Goal: Information Seeking & Learning: Learn about a topic

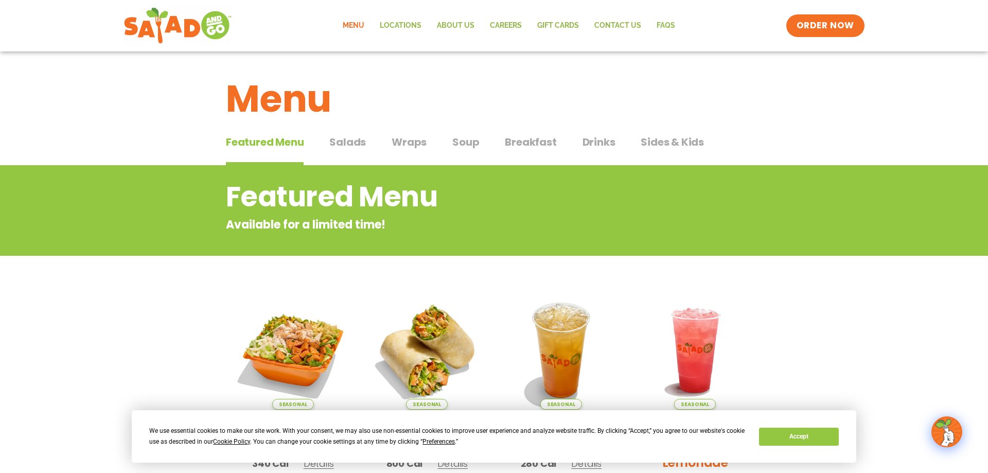
click at [341, 141] on span "Salads" at bounding box center [347, 141] width 37 height 15
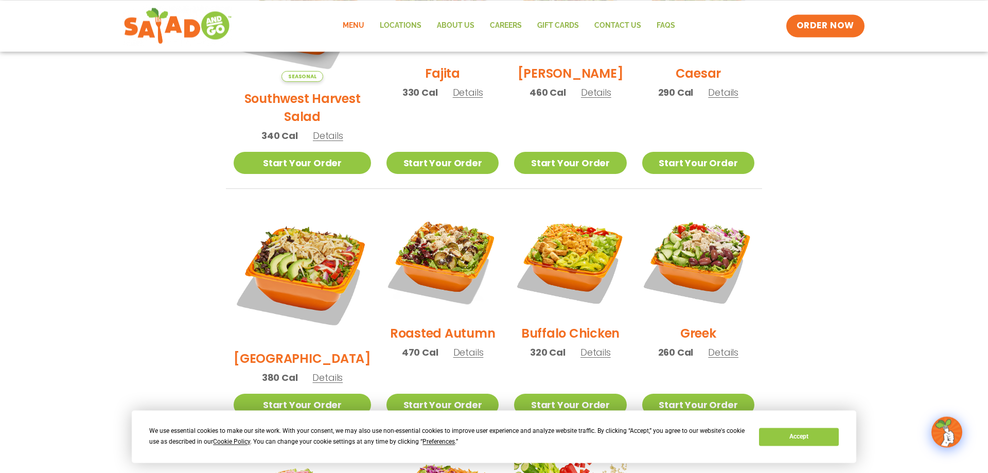
scroll to position [420, 0]
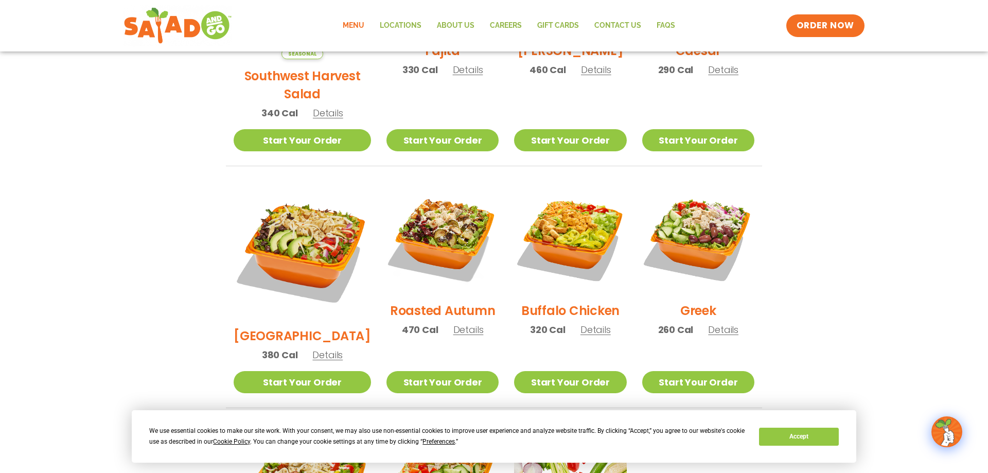
click at [435, 302] on h2 "Roasted Autumn" at bounding box center [443, 311] width 106 height 18
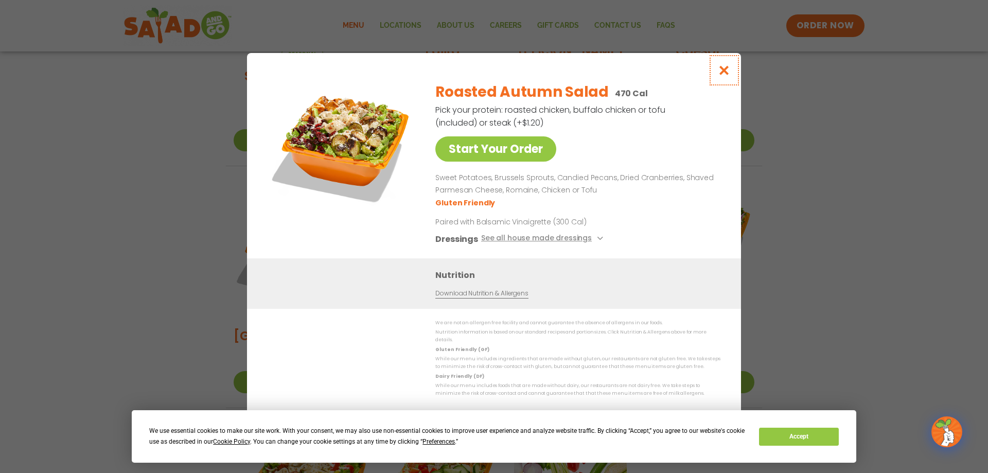
click at [725, 71] on icon "Close modal" at bounding box center [724, 70] width 13 height 11
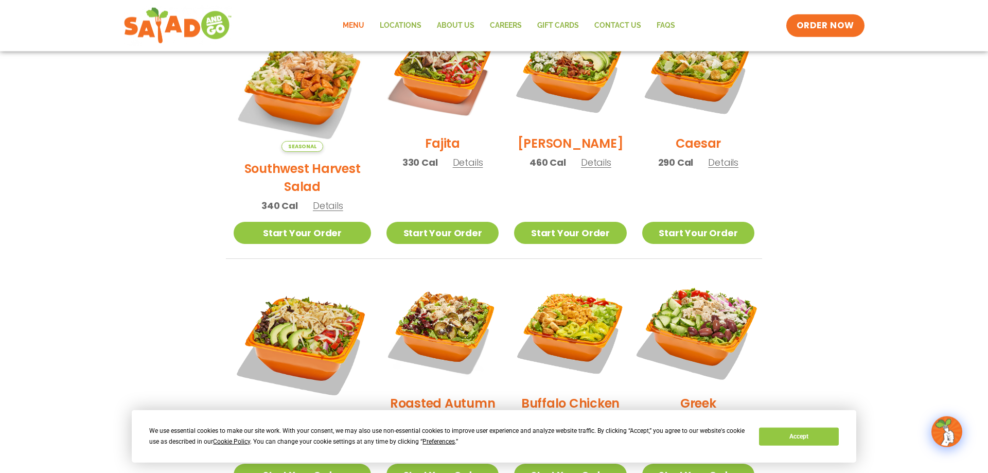
scroll to position [315, 0]
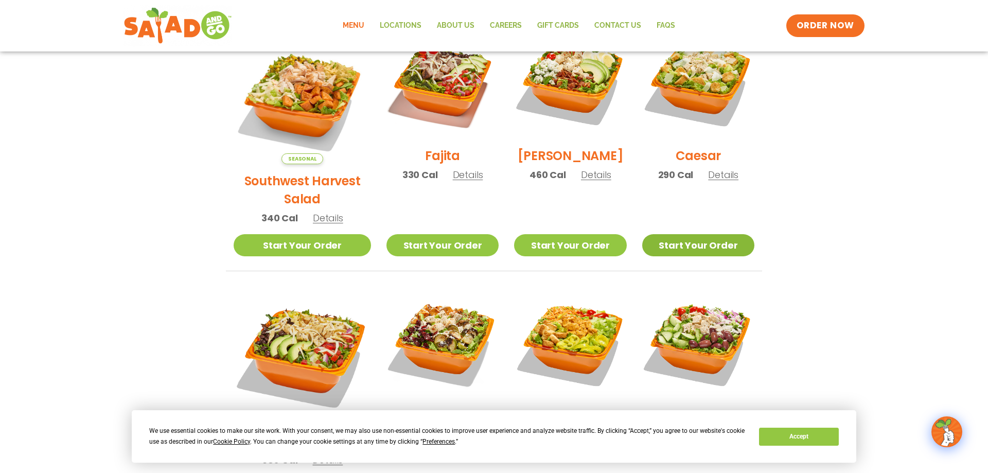
click at [691, 234] on link "Start Your Order" at bounding box center [698, 245] width 112 height 22
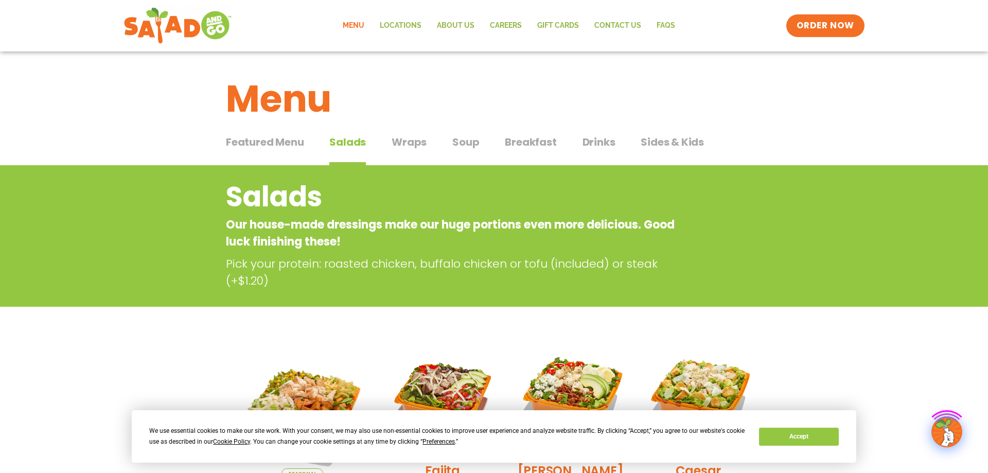
scroll to position [210, 0]
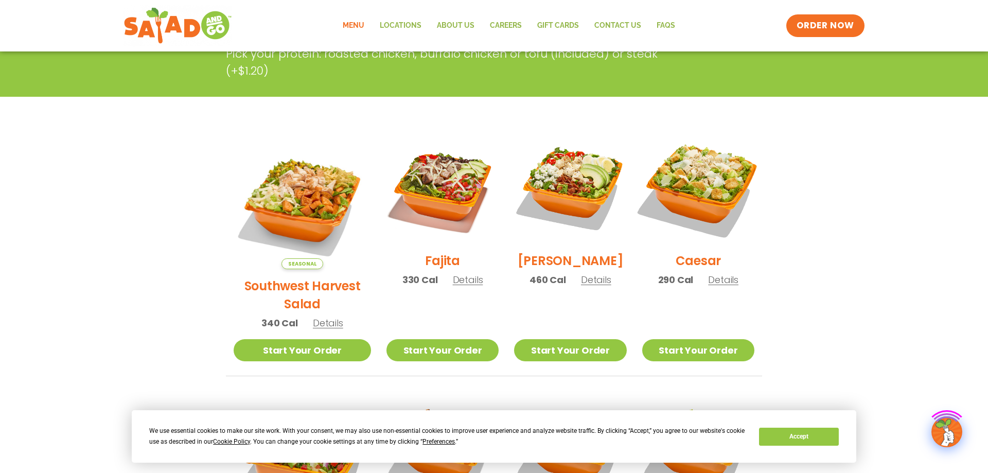
click at [709, 186] on img at bounding box center [699, 188] width 132 height 132
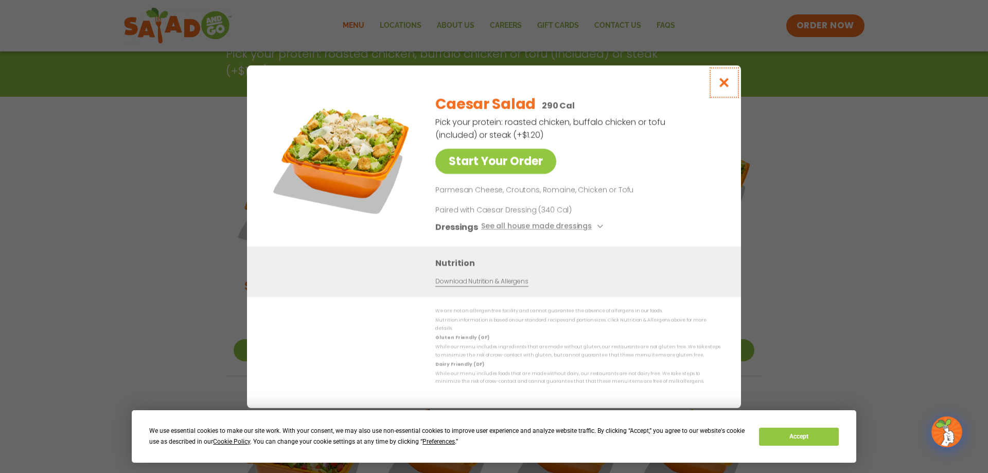
click at [725, 87] on icon "Close modal" at bounding box center [724, 82] width 13 height 11
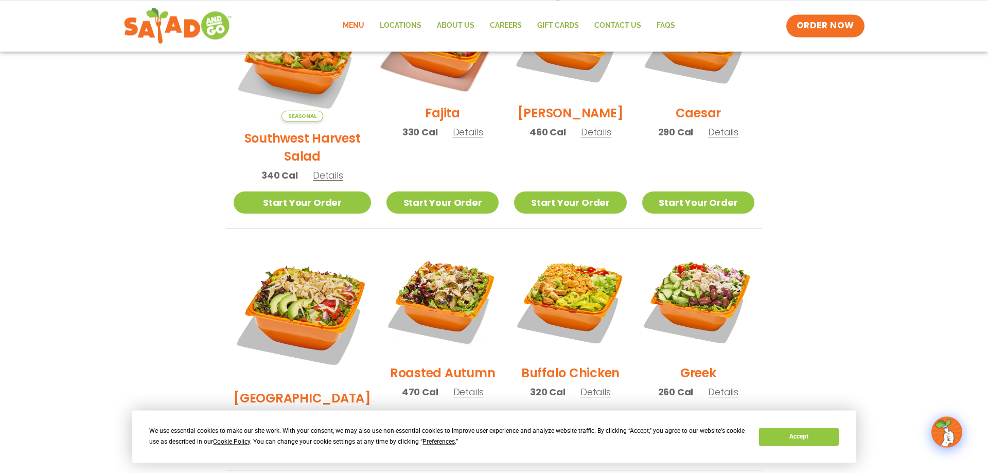
scroll to position [420, 0]
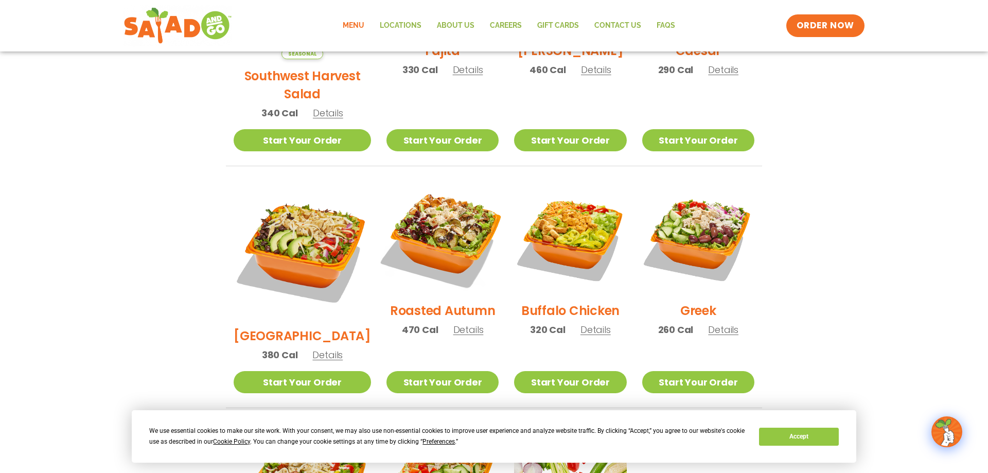
click at [427, 241] on img at bounding box center [443, 238] width 132 height 132
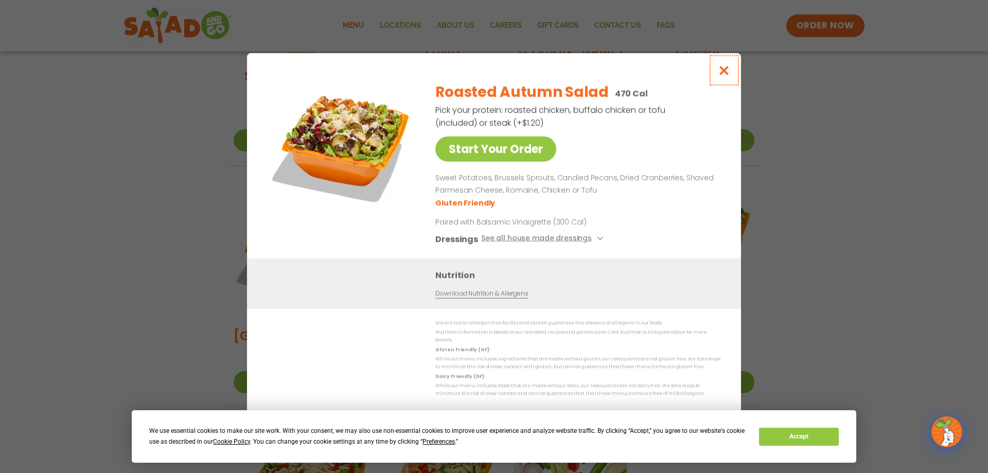
click at [722, 72] on icon "Close modal" at bounding box center [724, 70] width 13 height 11
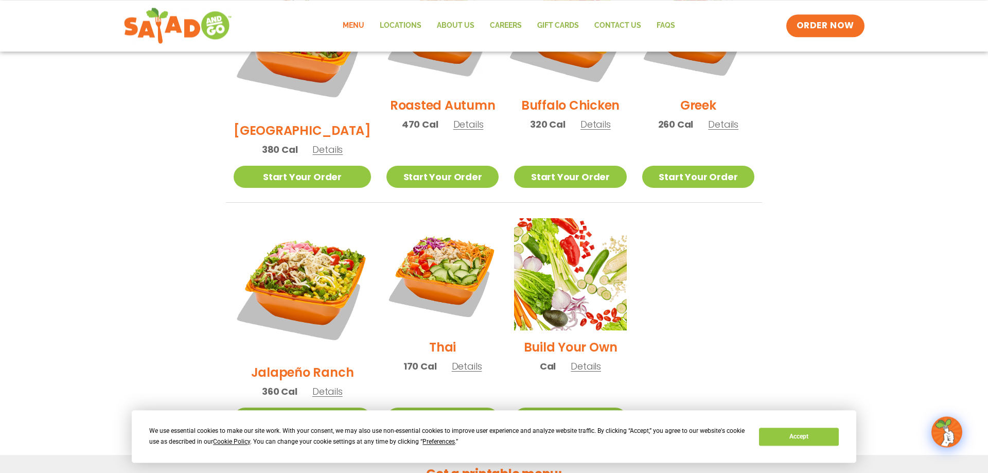
scroll to position [630, 0]
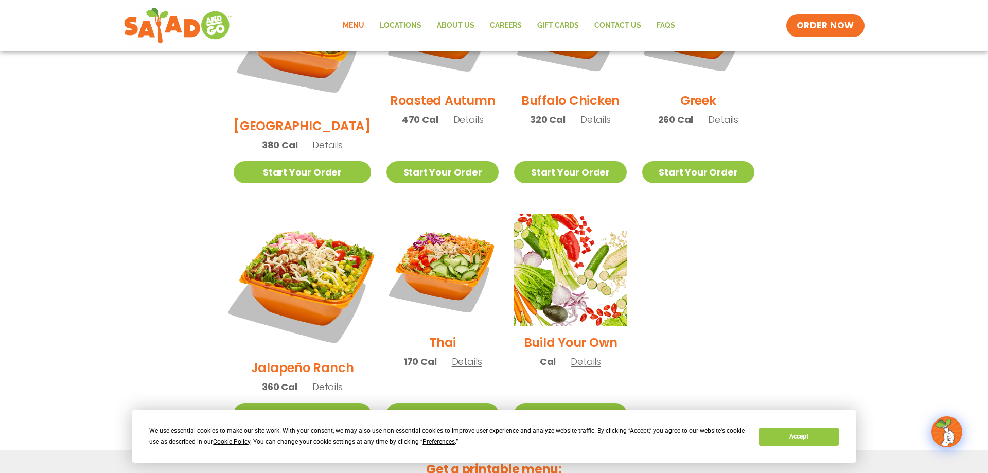
click at [309, 237] on img at bounding box center [302, 282] width 161 height 161
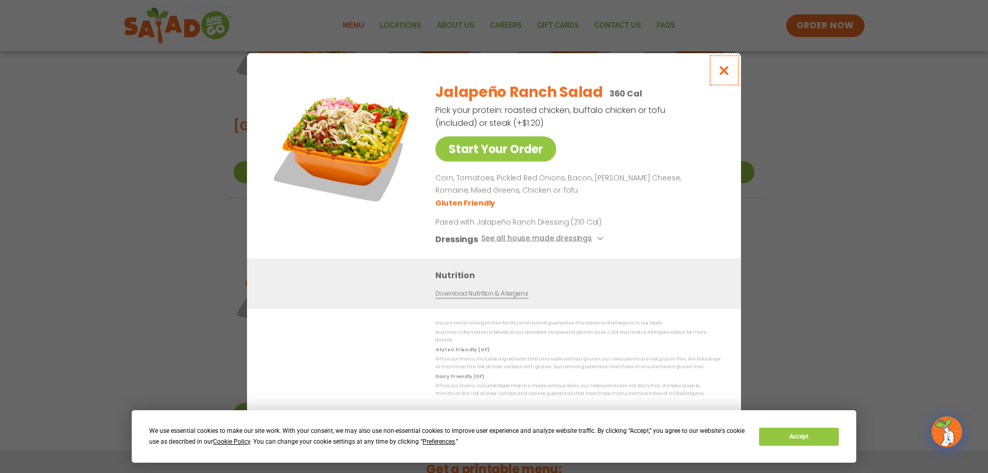
click at [727, 75] on icon "Close modal" at bounding box center [724, 70] width 13 height 11
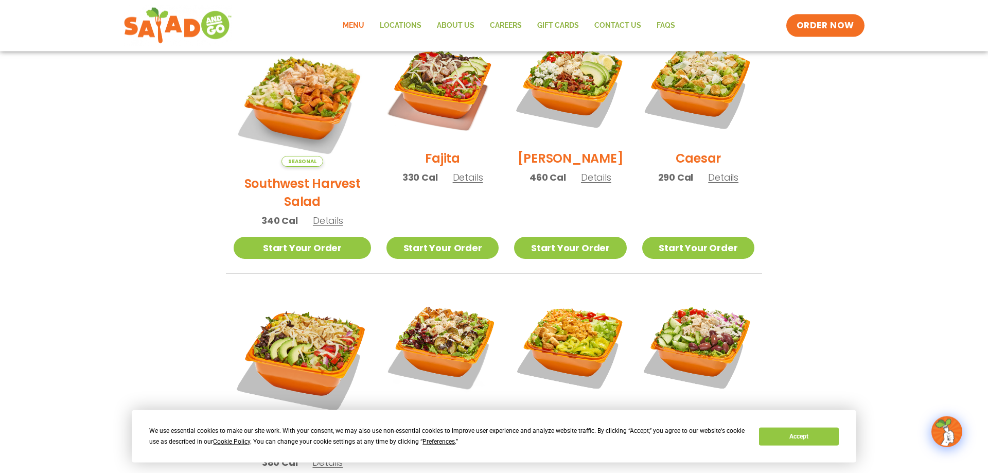
scroll to position [295, 0]
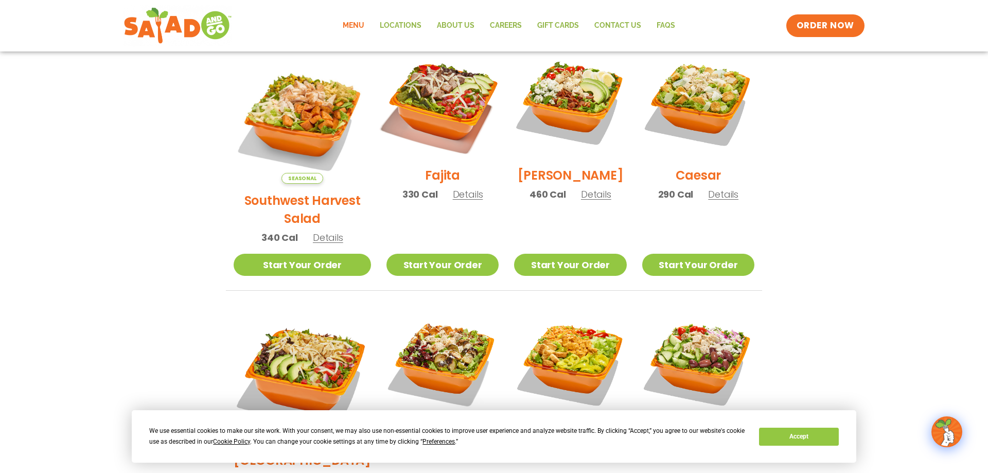
click at [445, 97] on img at bounding box center [443, 103] width 132 height 132
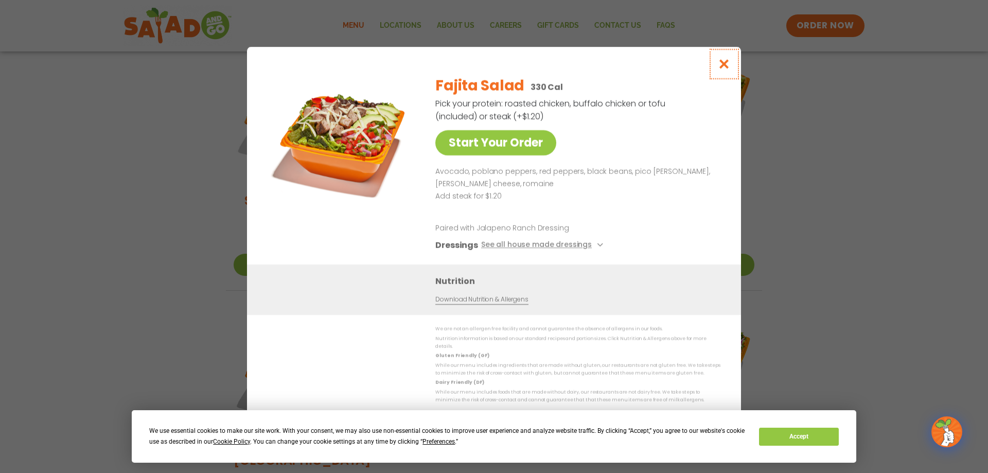
click at [723, 68] on icon "Close modal" at bounding box center [724, 64] width 13 height 11
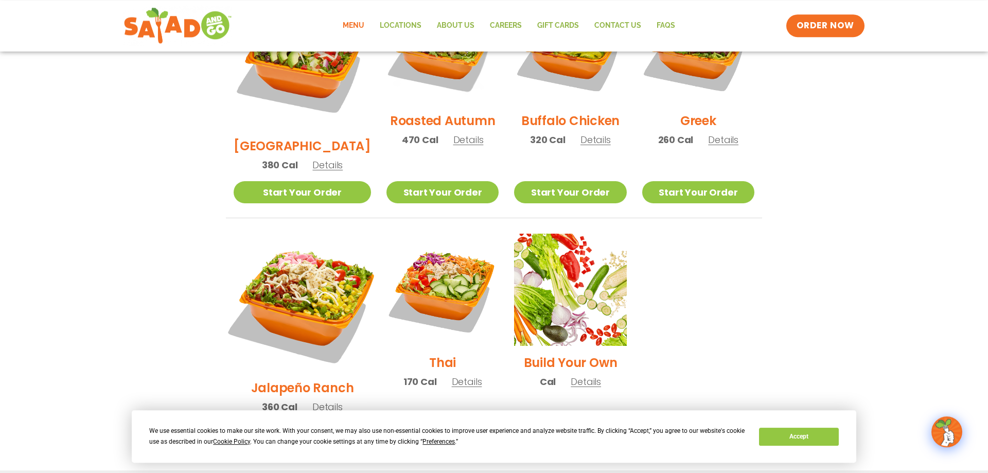
scroll to position [610, 0]
click at [293, 261] on img at bounding box center [302, 301] width 161 height 161
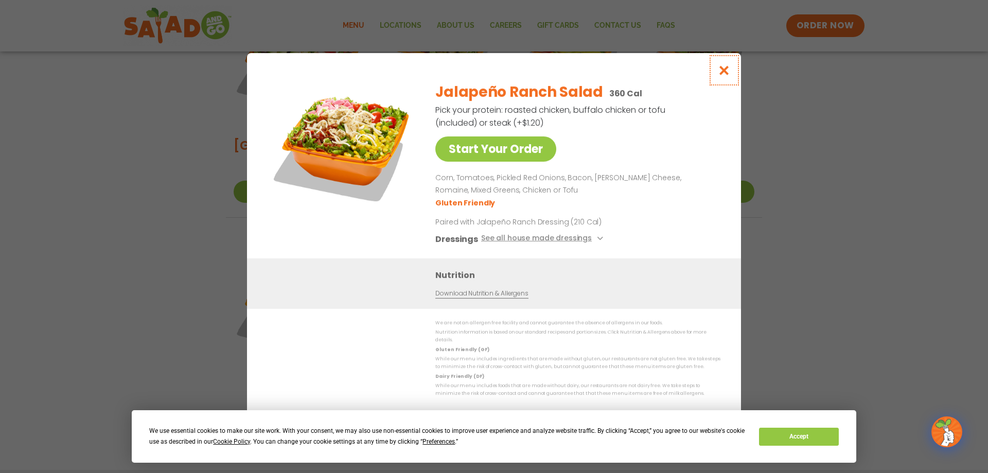
click at [726, 72] on icon "Close modal" at bounding box center [724, 70] width 13 height 11
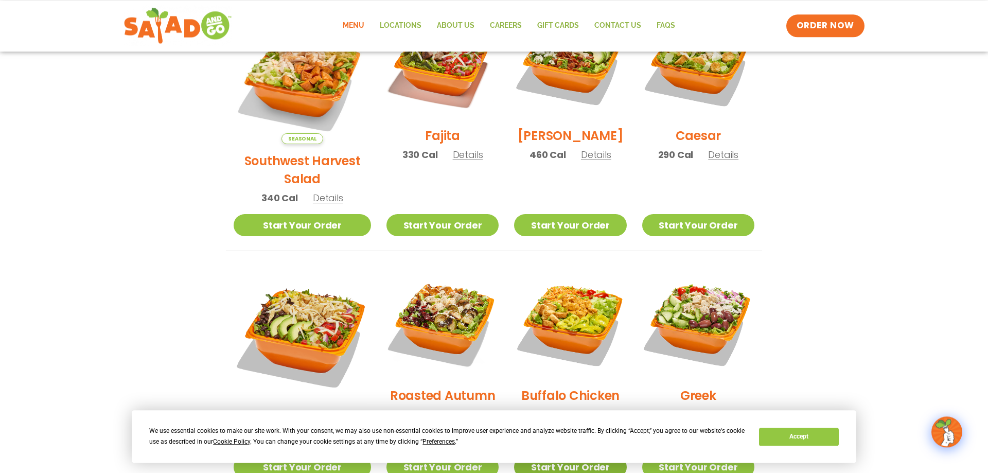
scroll to position [295, 0]
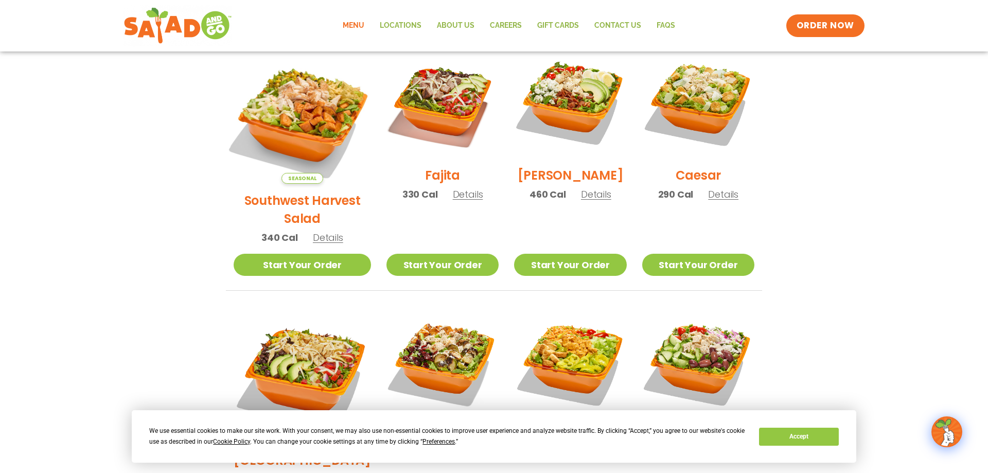
click at [289, 113] on img at bounding box center [302, 114] width 161 height 161
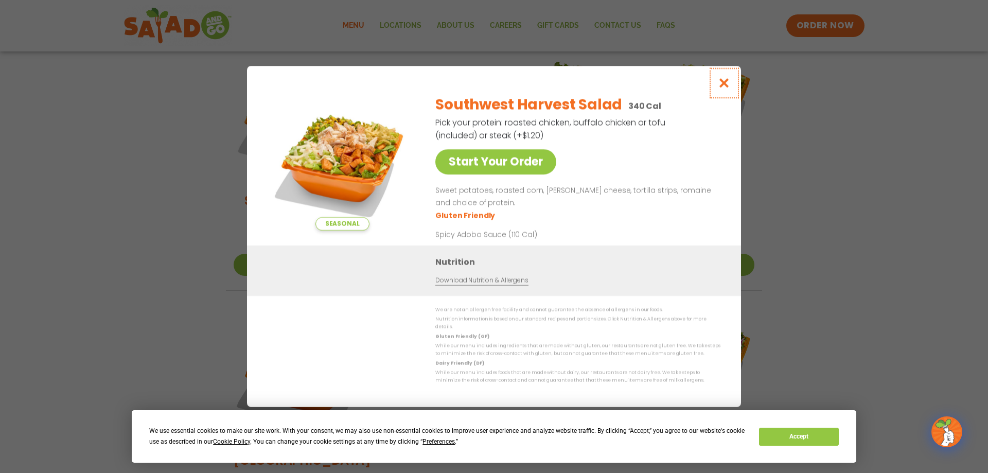
click at [724, 89] on icon "Close modal" at bounding box center [724, 83] width 13 height 11
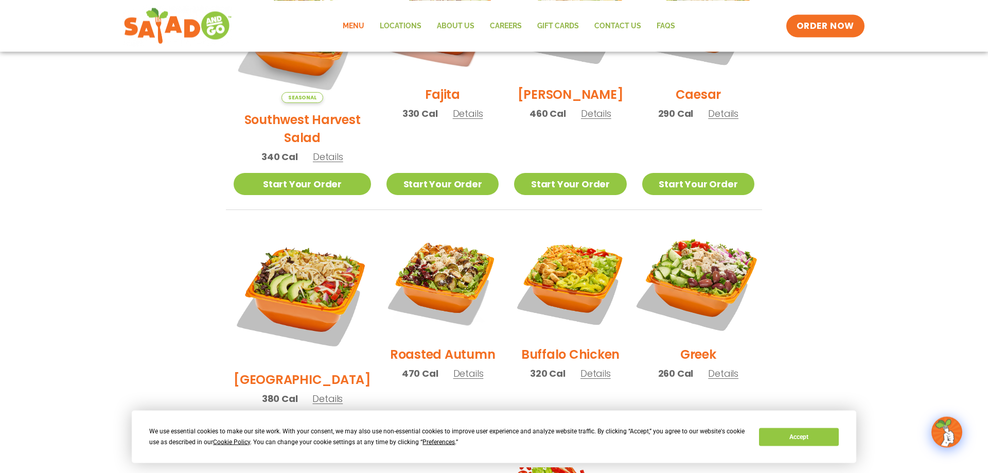
scroll to position [400, 0]
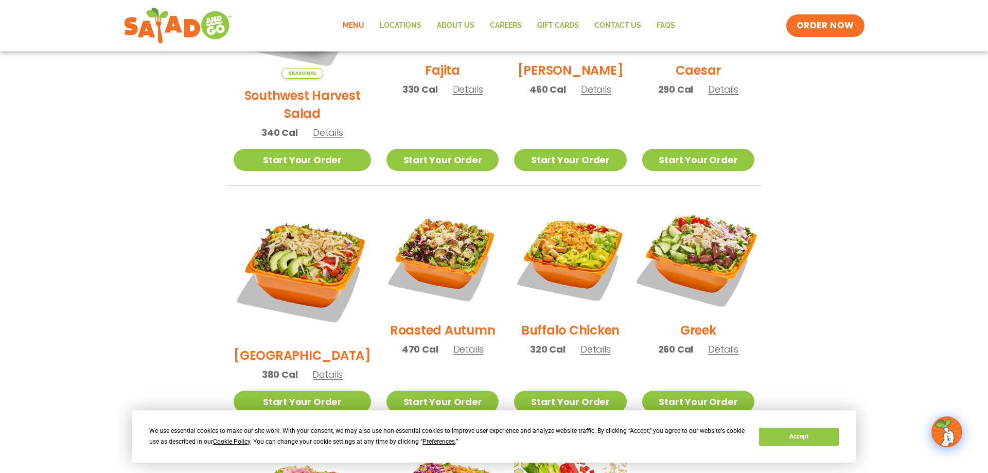
click at [712, 234] on img at bounding box center [699, 257] width 132 height 132
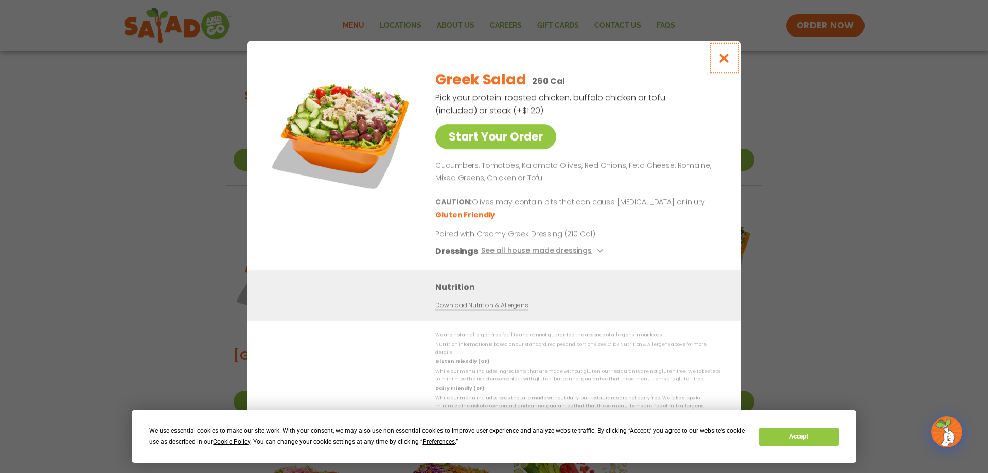
click at [727, 62] on icon "Close modal" at bounding box center [724, 57] width 13 height 11
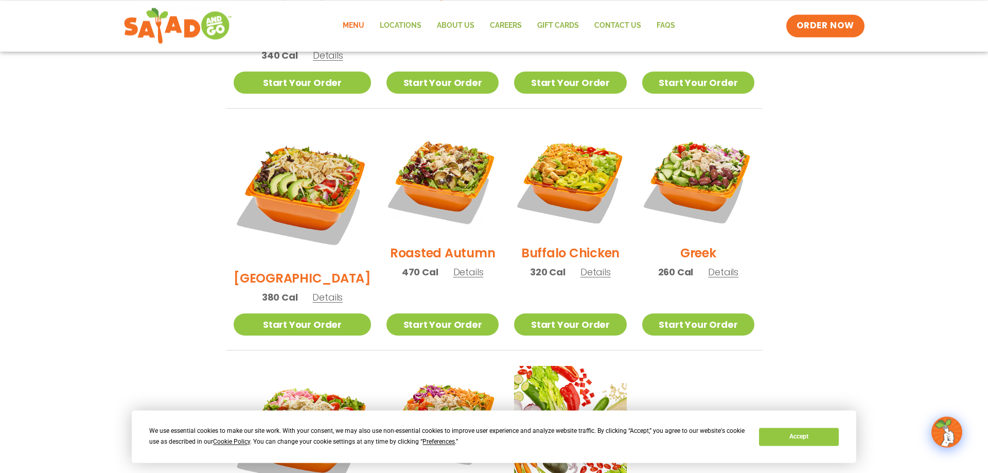
scroll to position [505, 0]
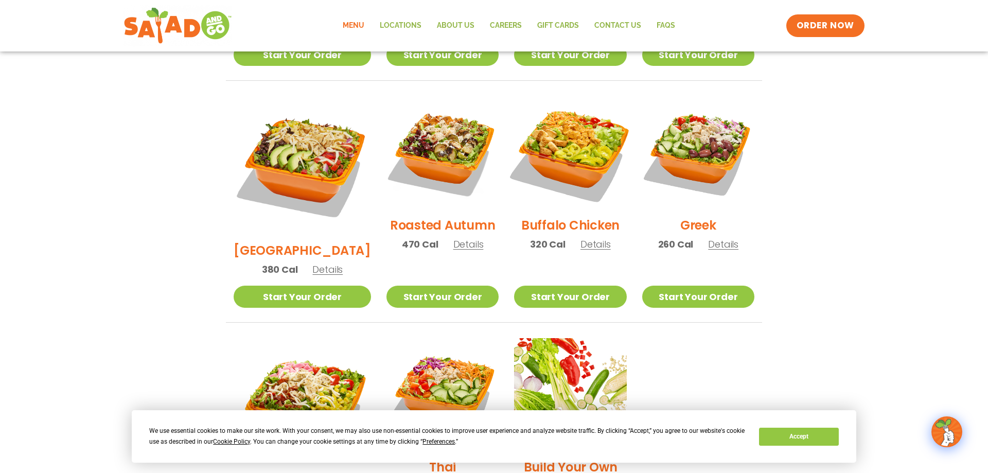
click at [572, 142] on img at bounding box center [570, 152] width 132 height 132
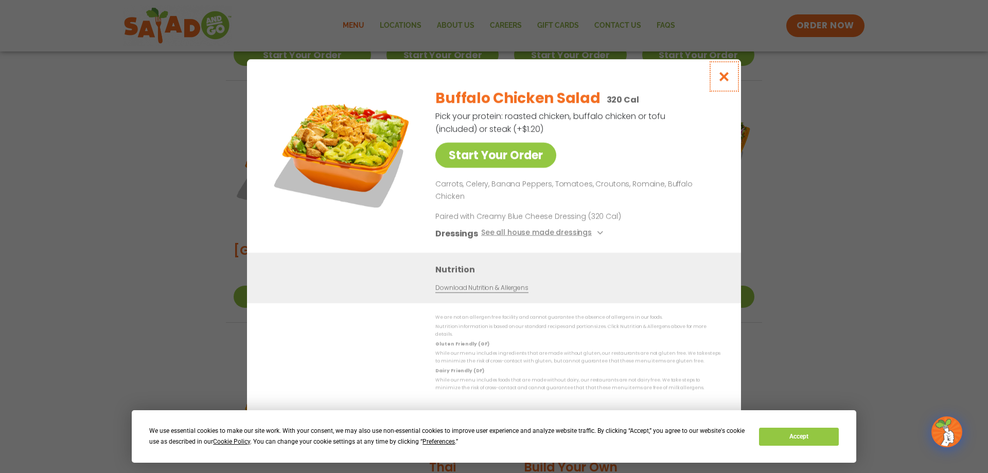
click at [724, 82] on icon "Close modal" at bounding box center [724, 76] width 13 height 11
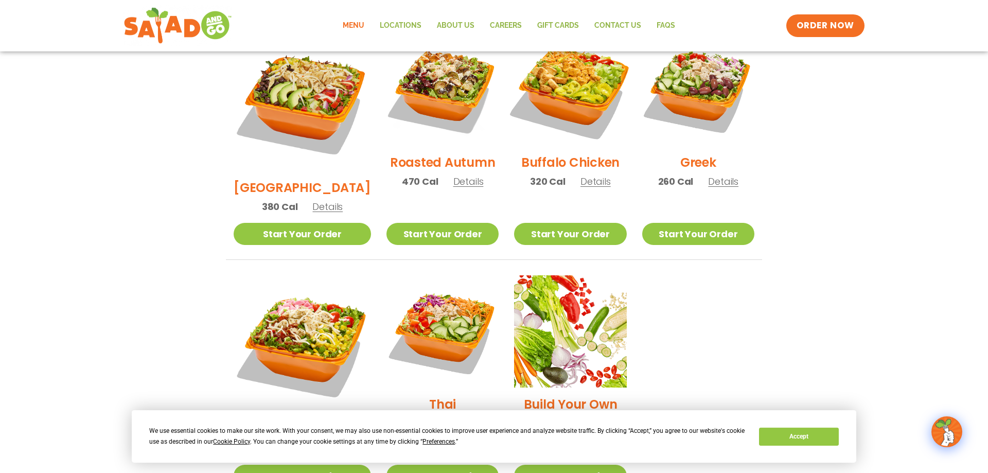
scroll to position [663, 0]
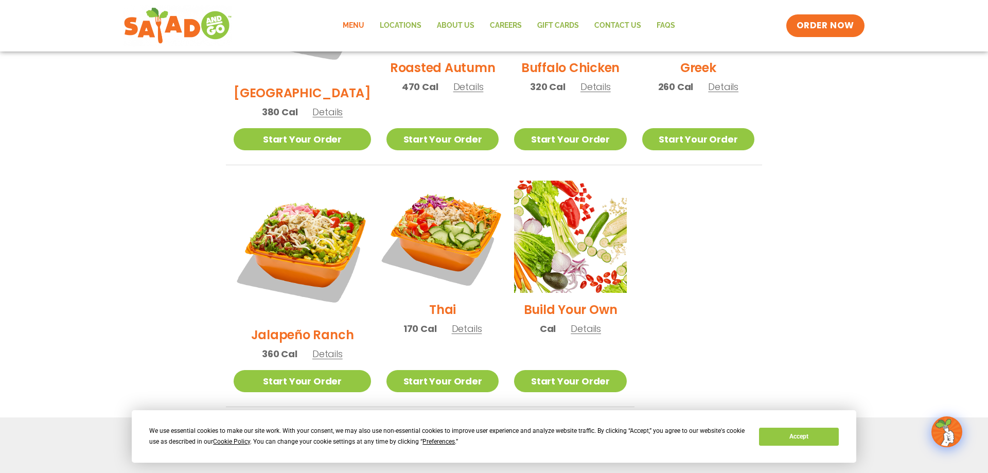
click at [438, 190] on img at bounding box center [443, 237] width 132 height 132
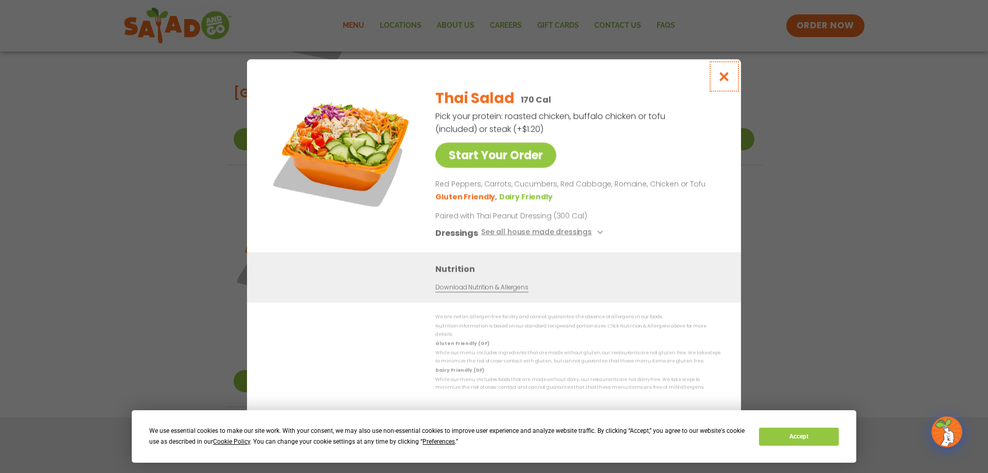
click at [726, 78] on icon "Close modal" at bounding box center [724, 76] width 13 height 11
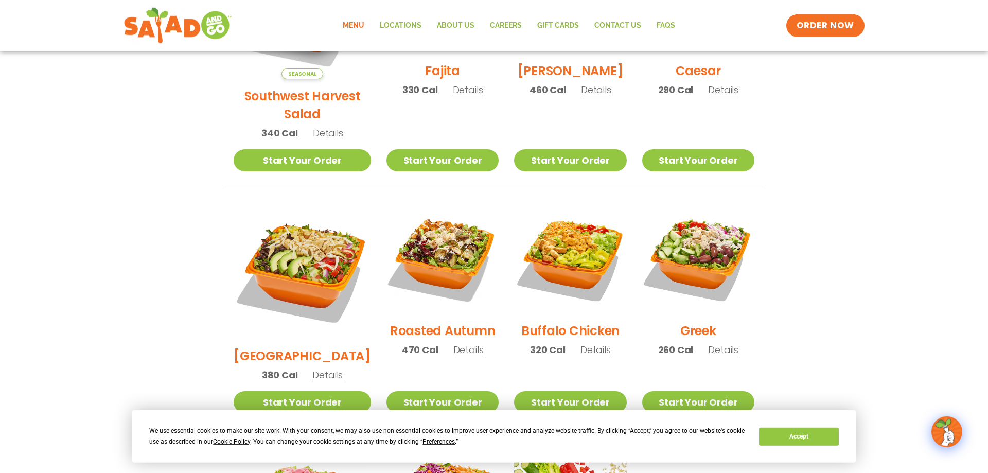
scroll to position [400, 0]
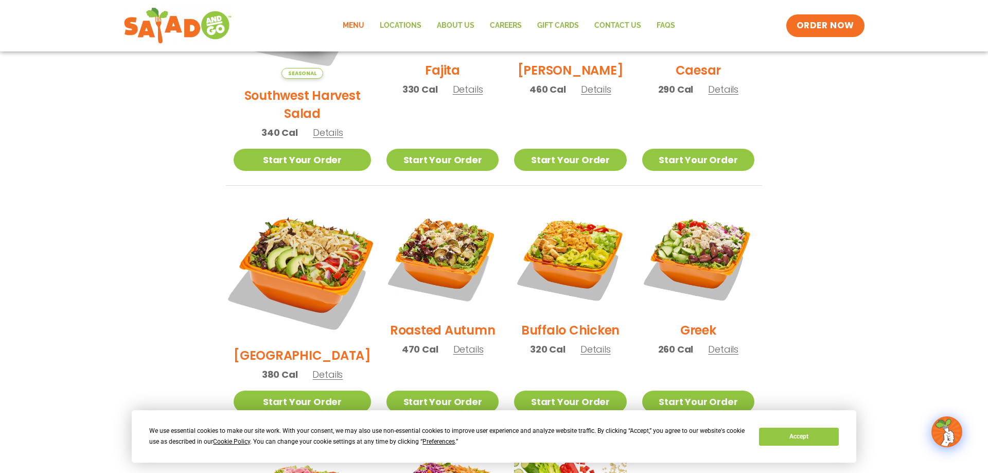
click at [294, 233] on img at bounding box center [302, 269] width 161 height 161
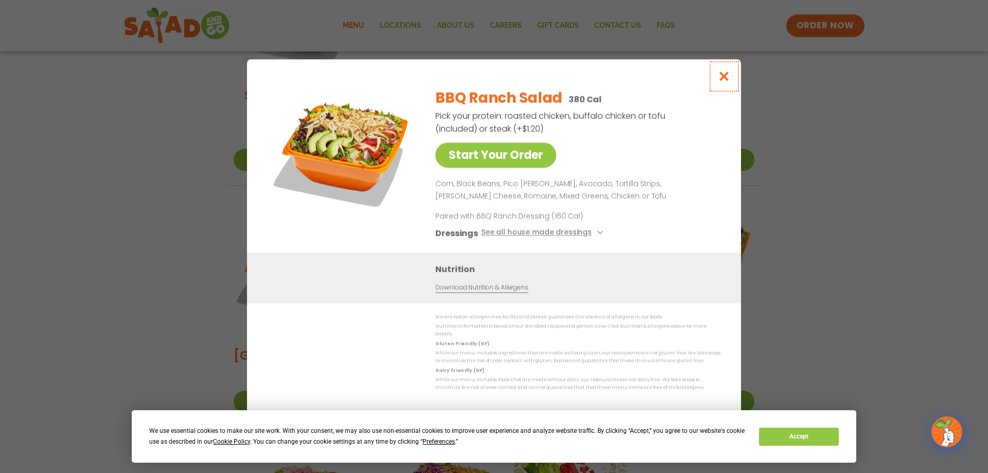
click at [723, 80] on icon "Close modal" at bounding box center [724, 76] width 13 height 11
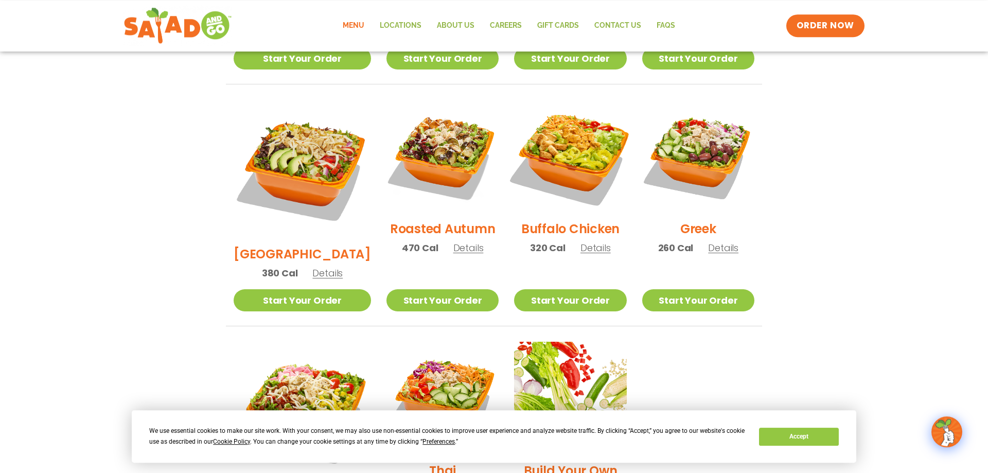
scroll to position [610, 0]
